Goal: Check status

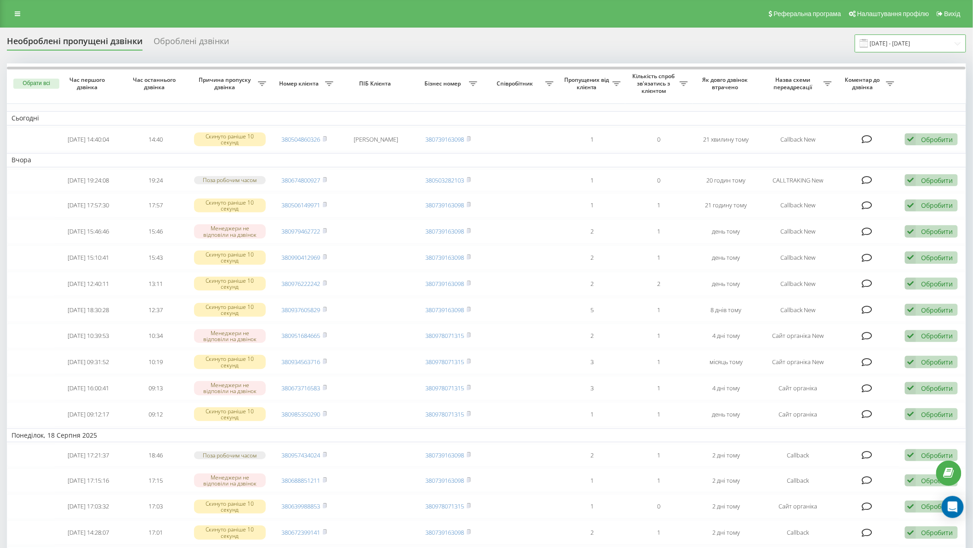
click at [931, 45] on input "[DATE] - [DATE]" at bounding box center [910, 43] width 111 height 18
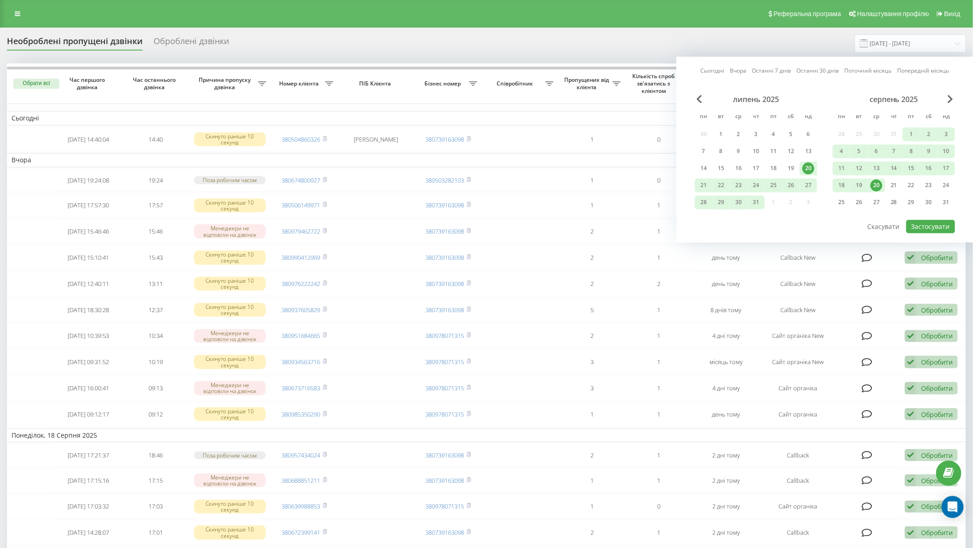
click at [752, 44] on div "Необроблені пропущені дзвінки Оброблені дзвінки 20.07.2025 - 20.08.2025 Сьогодн…" at bounding box center [486, 43] width 959 height 18
